Goal: Find specific page/section: Find specific page/section

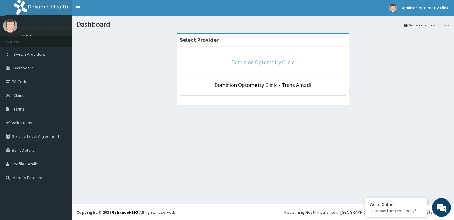
click at [263, 60] on link "Dominion Optometry Clinic" at bounding box center [263, 62] width 63 height 7
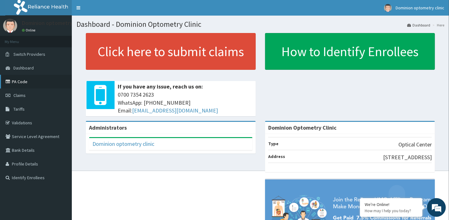
click at [46, 82] on link "PA Code" at bounding box center [36, 82] width 72 height 14
